Goal: Obtain resource: Download file/media

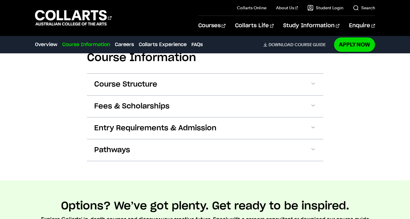
scroll to position [595, 0]
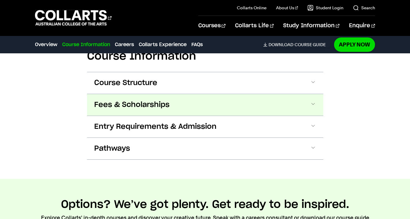
click at [166, 103] on span "Fees & Scholarships" at bounding box center [131, 105] width 75 height 10
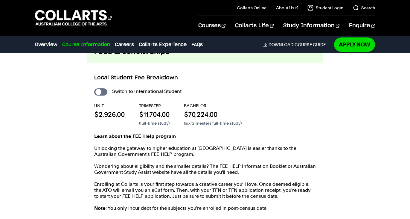
scroll to position [651, 0]
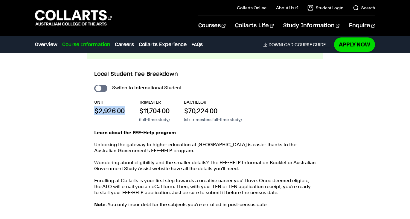
drag, startPoint x: 95, startPoint y: 111, endPoint x: 131, endPoint y: 108, distance: 36.3
click at [131, 108] on div "UNIT $2,926.00 TRIMESTER $11,704.00 (full-time study) BACHELOR $70,224.00 (six …" at bounding box center [205, 110] width 222 height 23
click at [255, 107] on div "UNIT $2,926.00 TRIMESTER $11,704.00 (full-time study) BACHELOR $70,224.00 (six …" at bounding box center [205, 110] width 222 height 23
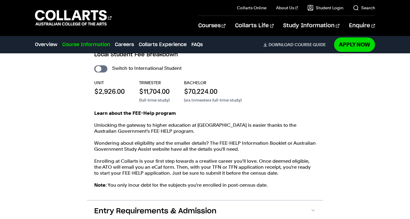
scroll to position [671, 0]
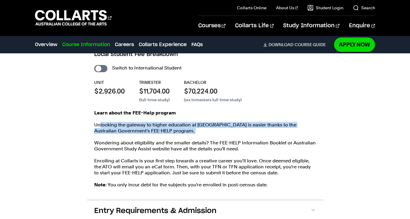
drag, startPoint x: 99, startPoint y: 125, endPoint x: 177, endPoint y: 135, distance: 78.0
click at [177, 135] on div "Learn about the FEE-Help program Unlocking the gateway to higher education at C…" at bounding box center [205, 152] width 222 height 84
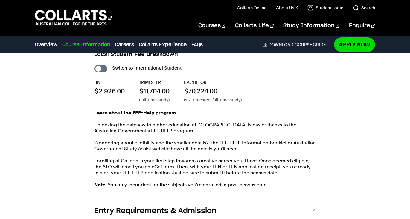
click at [177, 135] on div "Learn about the FEE-Help program Unlocking the gateway to higher education at C…" at bounding box center [205, 152] width 222 height 84
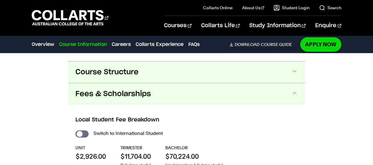
scroll to position [605, 0]
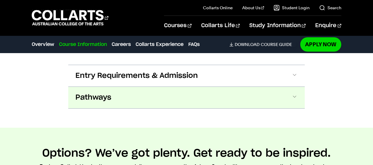
click at [118, 99] on button "Pathways" at bounding box center [186, 98] width 236 height 22
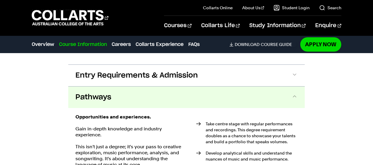
click at [117, 101] on button "Pathways" at bounding box center [186, 98] width 236 height 22
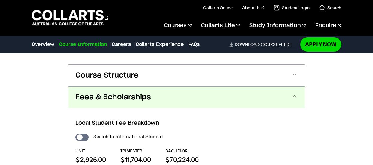
scroll to position [601, 0]
click at [117, 101] on span "Fees & Scholarships" at bounding box center [112, 98] width 75 height 10
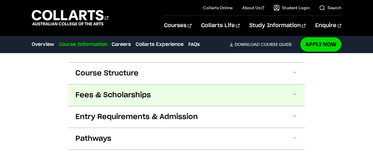
scroll to position [602, 0]
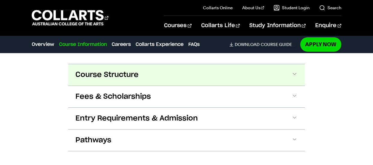
click at [118, 74] on span "Course Structure" at bounding box center [106, 75] width 63 height 10
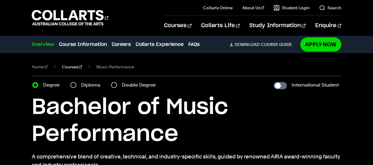
scroll to position [0, 0]
click at [66, 67] on link "Courses" at bounding box center [72, 67] width 20 height 8
click at [114, 84] on input "Double Degree" at bounding box center [114, 85] width 6 height 6
radio input "true"
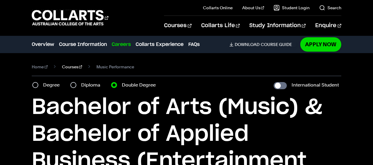
click at [68, 66] on link "Courses" at bounding box center [72, 67] width 20 height 8
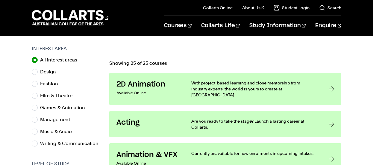
scroll to position [190, 0]
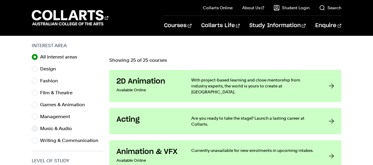
click at [61, 130] on label "Music & Audio" at bounding box center [58, 129] width 36 height 8
click at [38, 130] on input "Music & Audio" at bounding box center [35, 129] width 6 height 6
radio input "true"
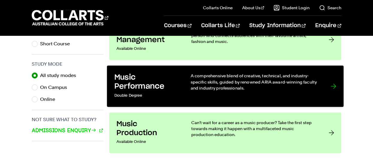
scroll to position [367, 0]
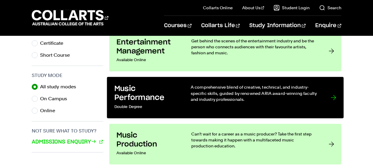
click at [170, 93] on h3 "Music Performance" at bounding box center [146, 93] width 64 height 18
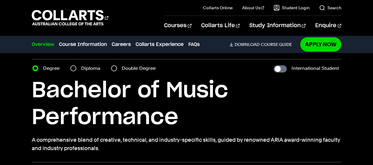
click at [116, 68] on input "Double Degree" at bounding box center [114, 69] width 6 height 6
radio input "true"
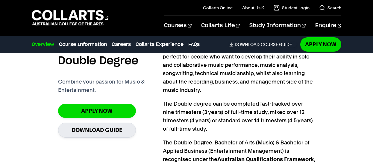
scroll to position [475, 0]
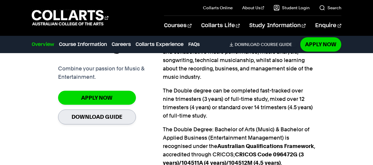
click at [113, 116] on link "Download Guide" at bounding box center [97, 117] width 78 height 15
